Goal: Check status: Check status

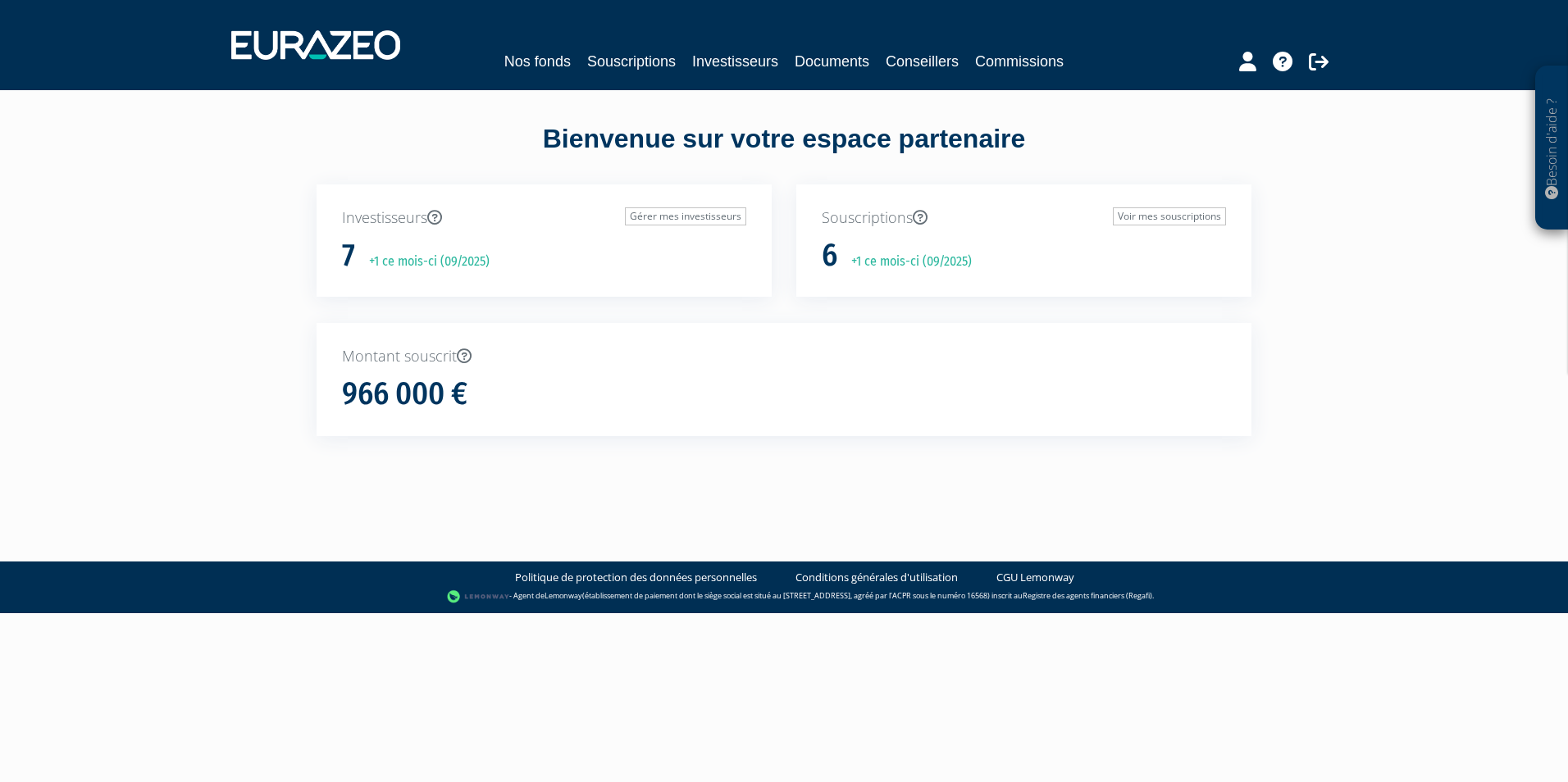
click at [470, 388] on div "966 000 €" at bounding box center [784, 394] width 884 height 34
click at [420, 391] on h1 "966 000 €" at bounding box center [404, 394] width 126 height 34
click at [1149, 216] on link "Voir mes souscriptions" at bounding box center [1169, 217] width 113 height 18
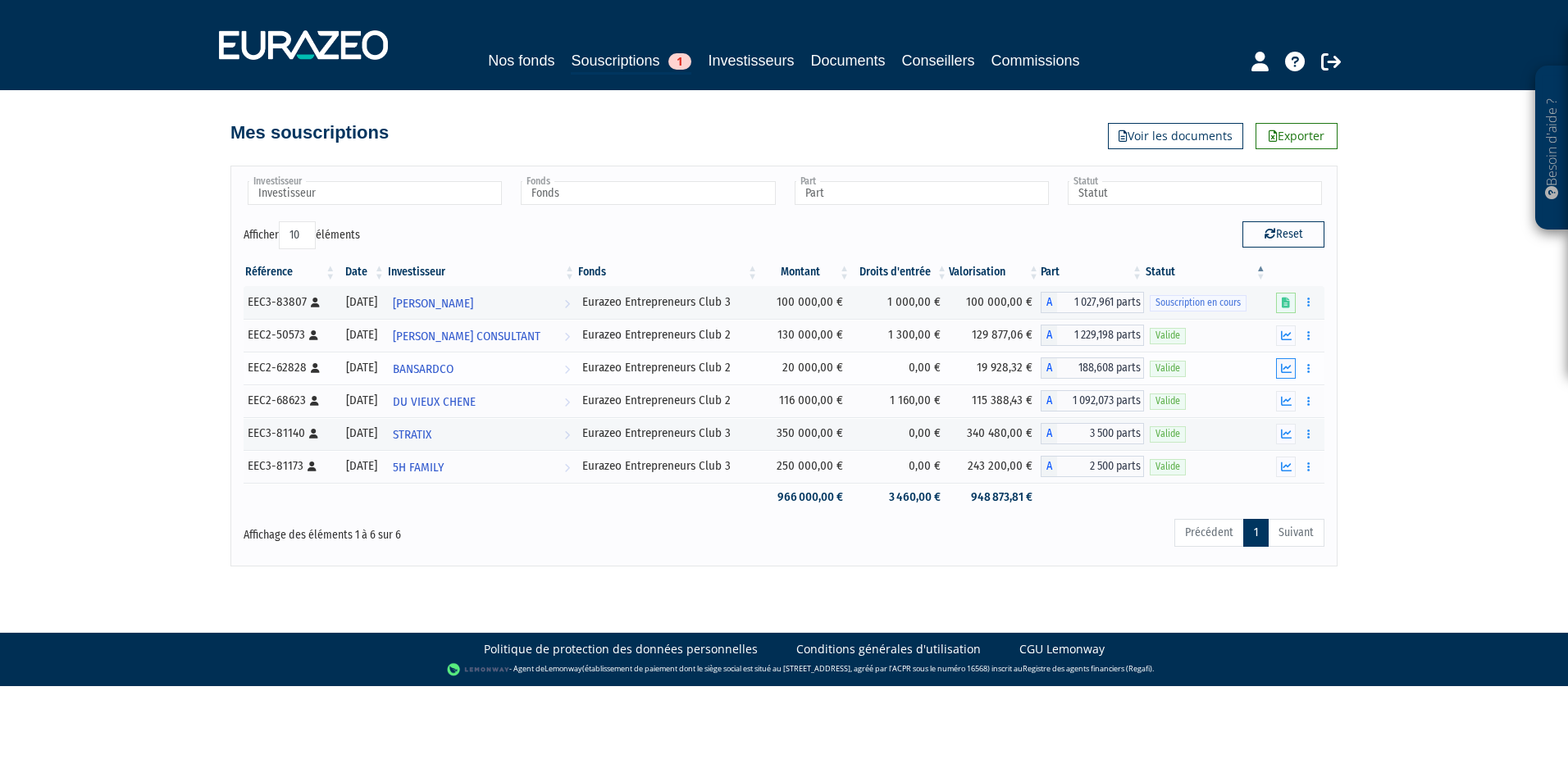
click at [1288, 368] on icon "button" at bounding box center [1286, 368] width 11 height 11
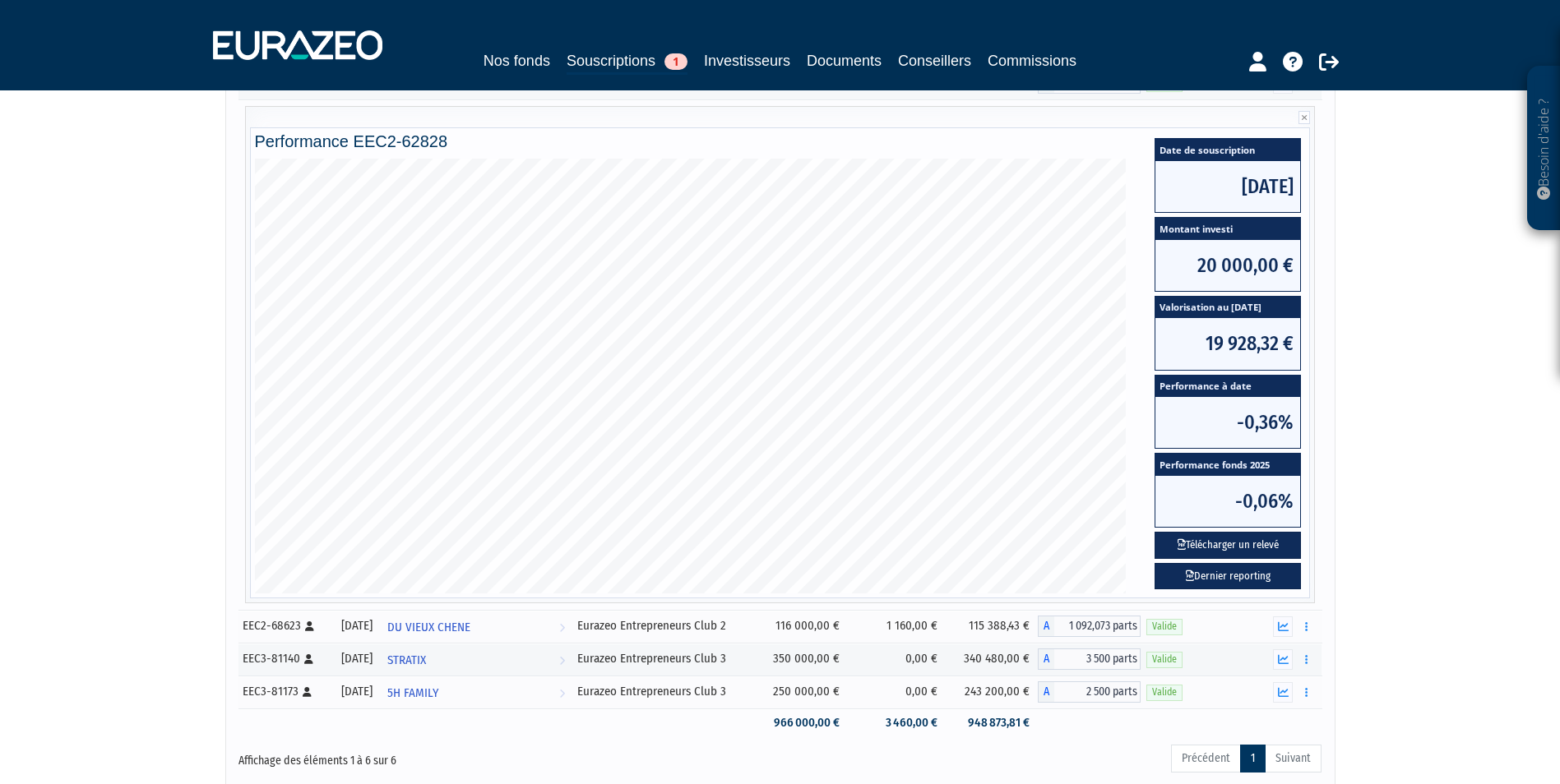
scroll to position [329, 0]
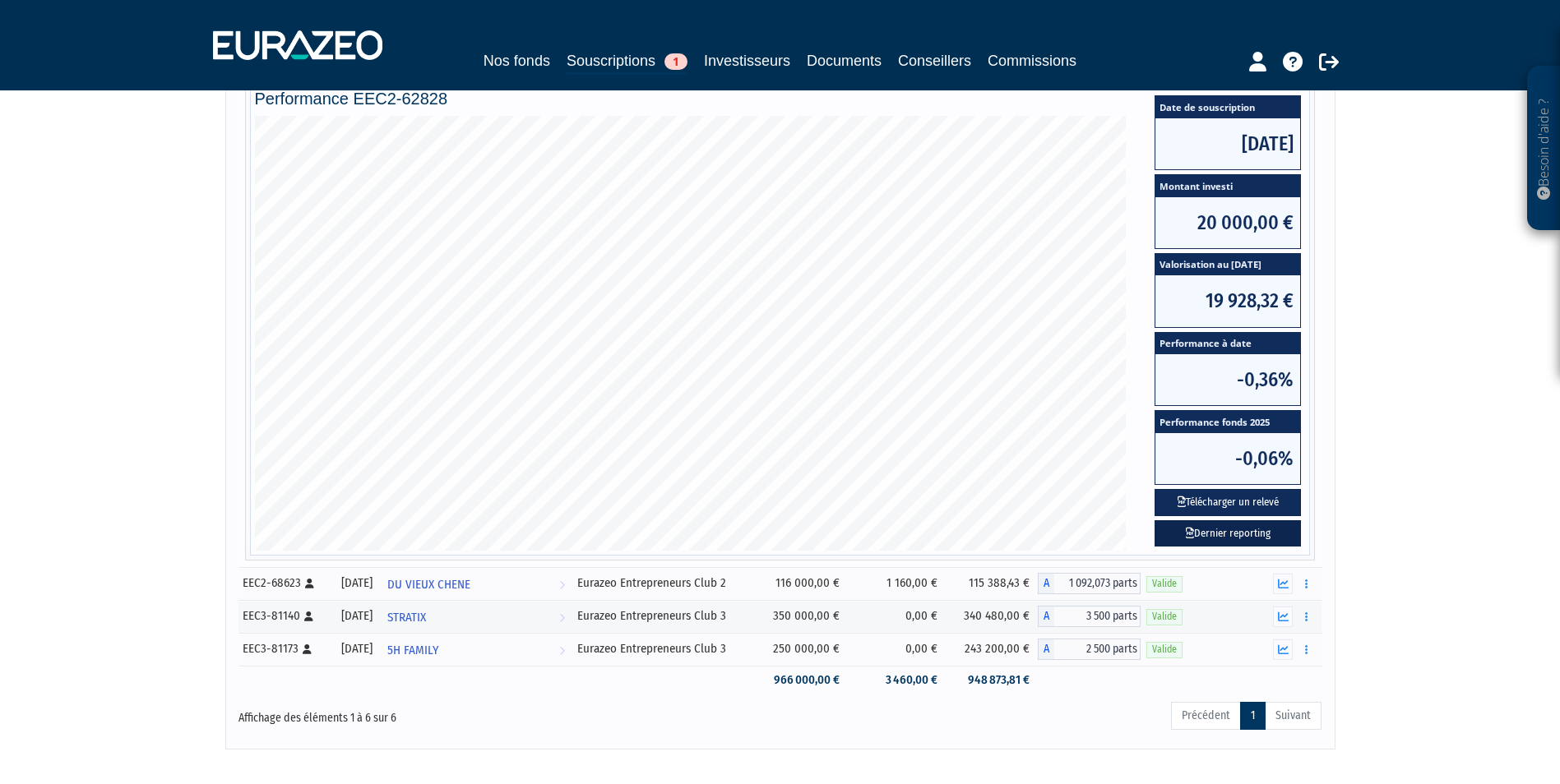
click at [1259, 524] on link "Dernier reporting" at bounding box center [1228, 534] width 146 height 27
click at [1209, 492] on button "Télécharger un relevé" at bounding box center [1228, 503] width 146 height 27
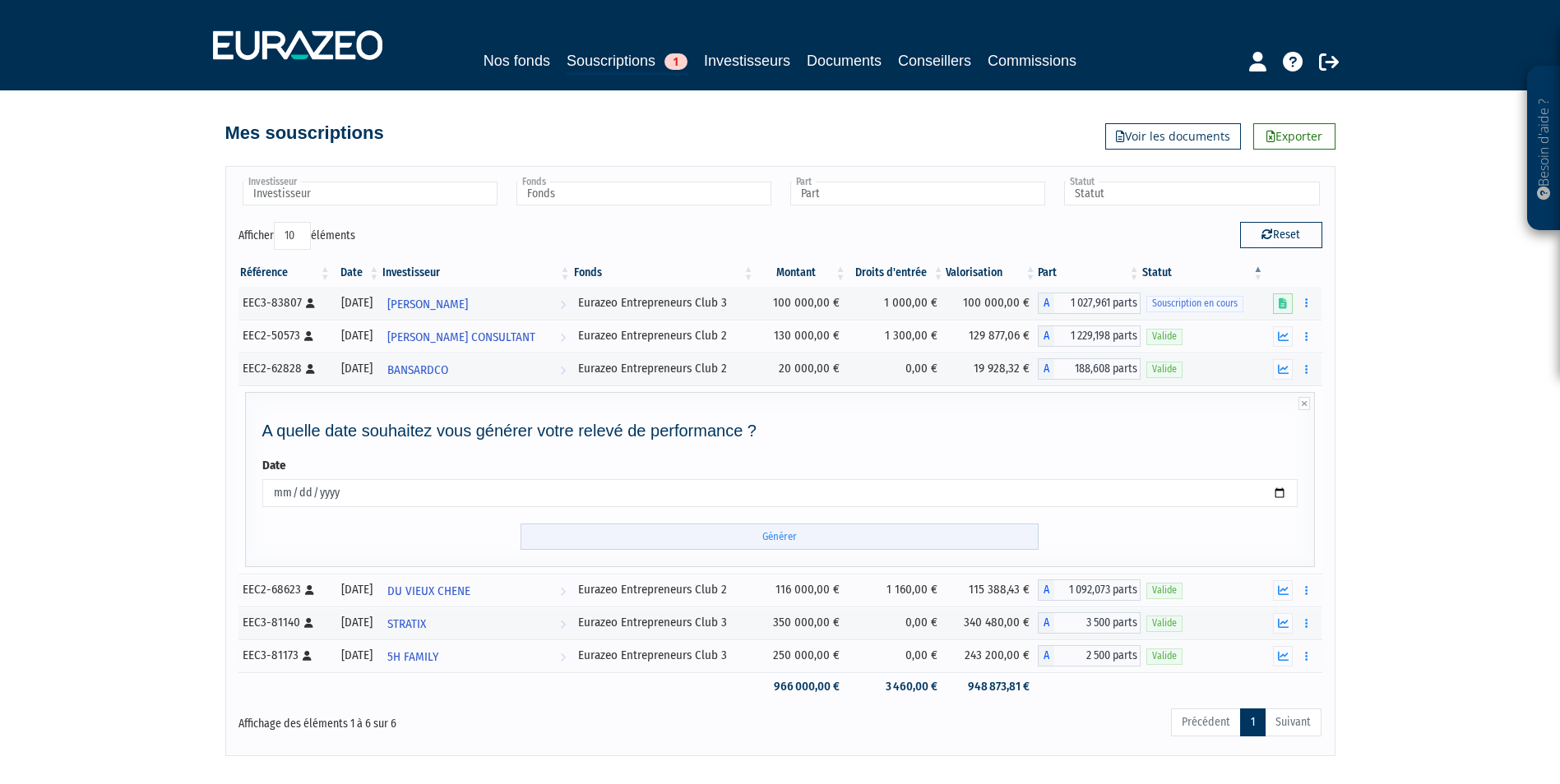
click at [753, 541] on input "Générer" at bounding box center [779, 537] width 518 height 27
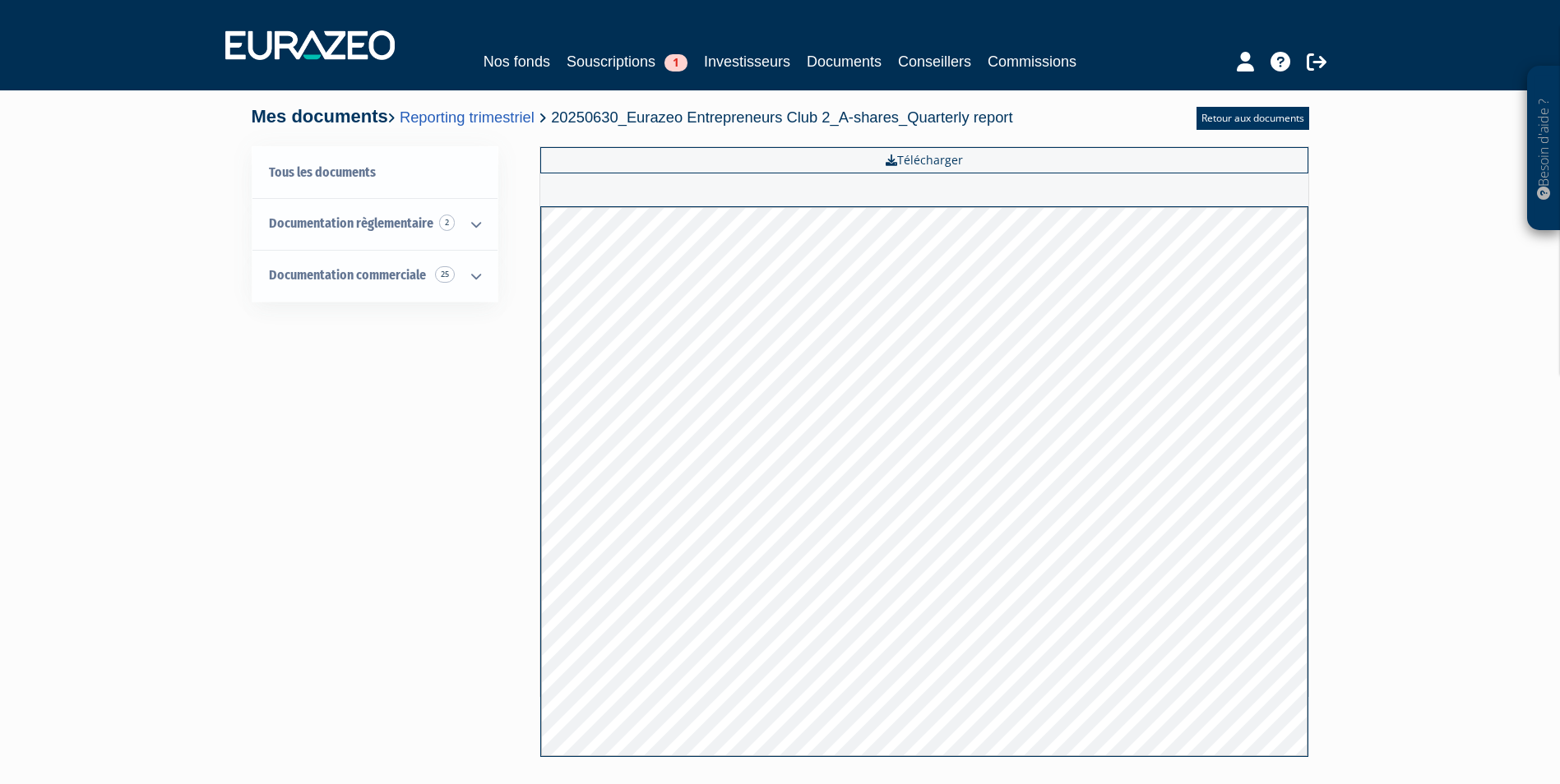
click at [1505, 397] on div "Besoin d'aide ? × J'ai besoin d'aide Si vous avez une question à propos du fonc…" at bounding box center [780, 400] width 1560 height 802
